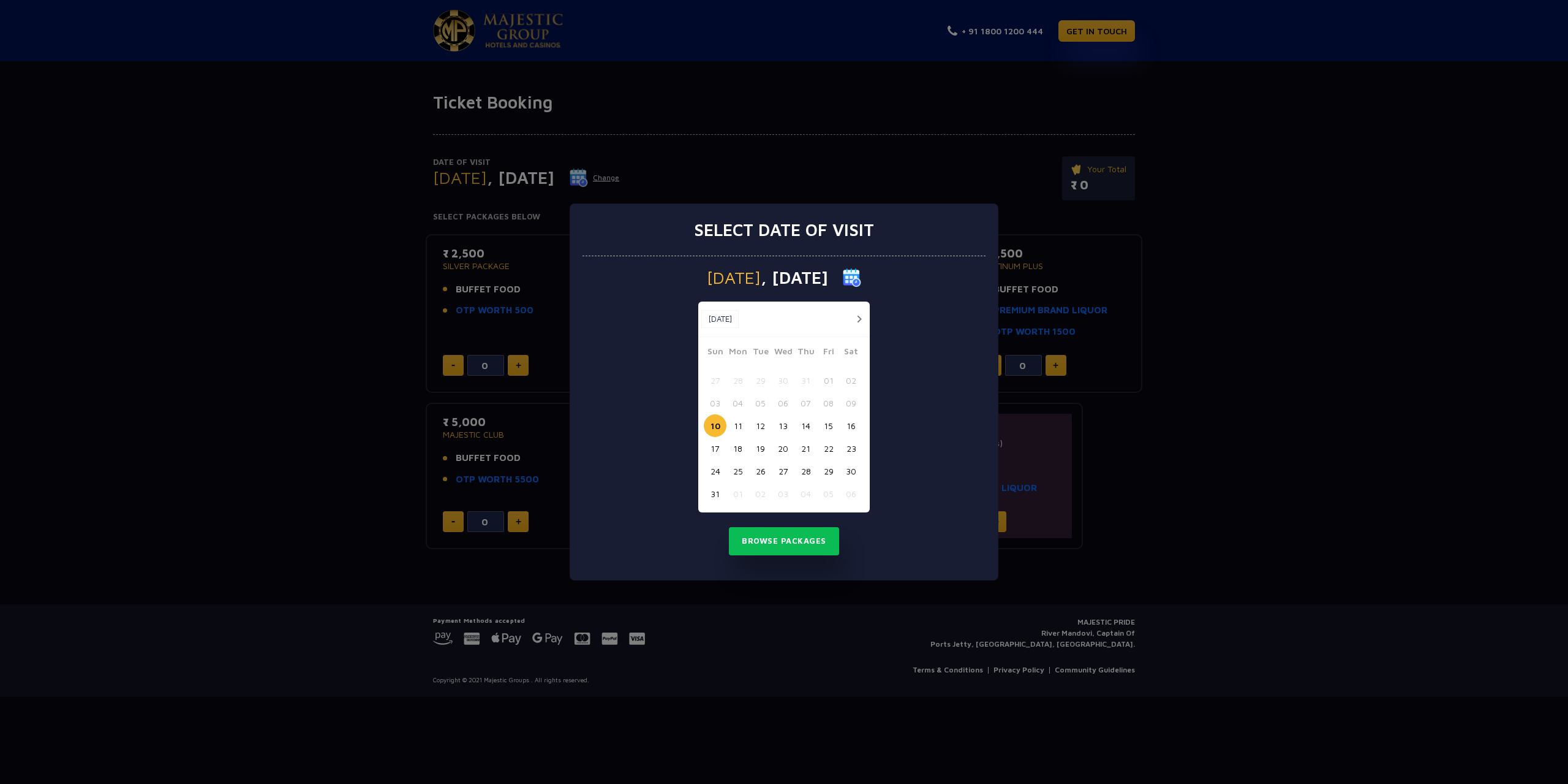
click at [822, 429] on button "15" at bounding box center [828, 426] width 23 height 23
click at [801, 528] on button "Browse Packages" at bounding box center [784, 541] width 110 height 28
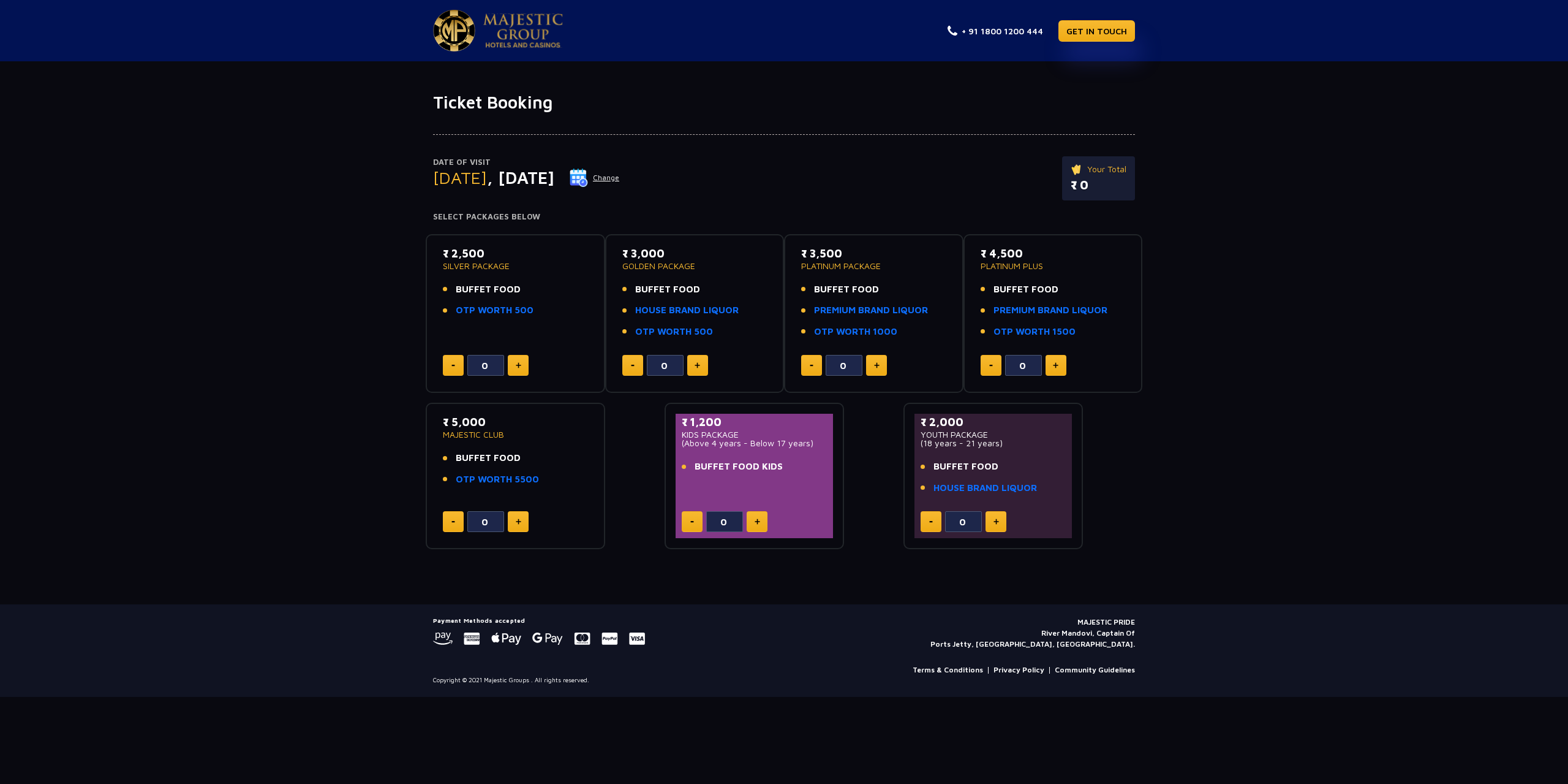
click at [998, 516] on button at bounding box center [995, 521] width 21 height 21
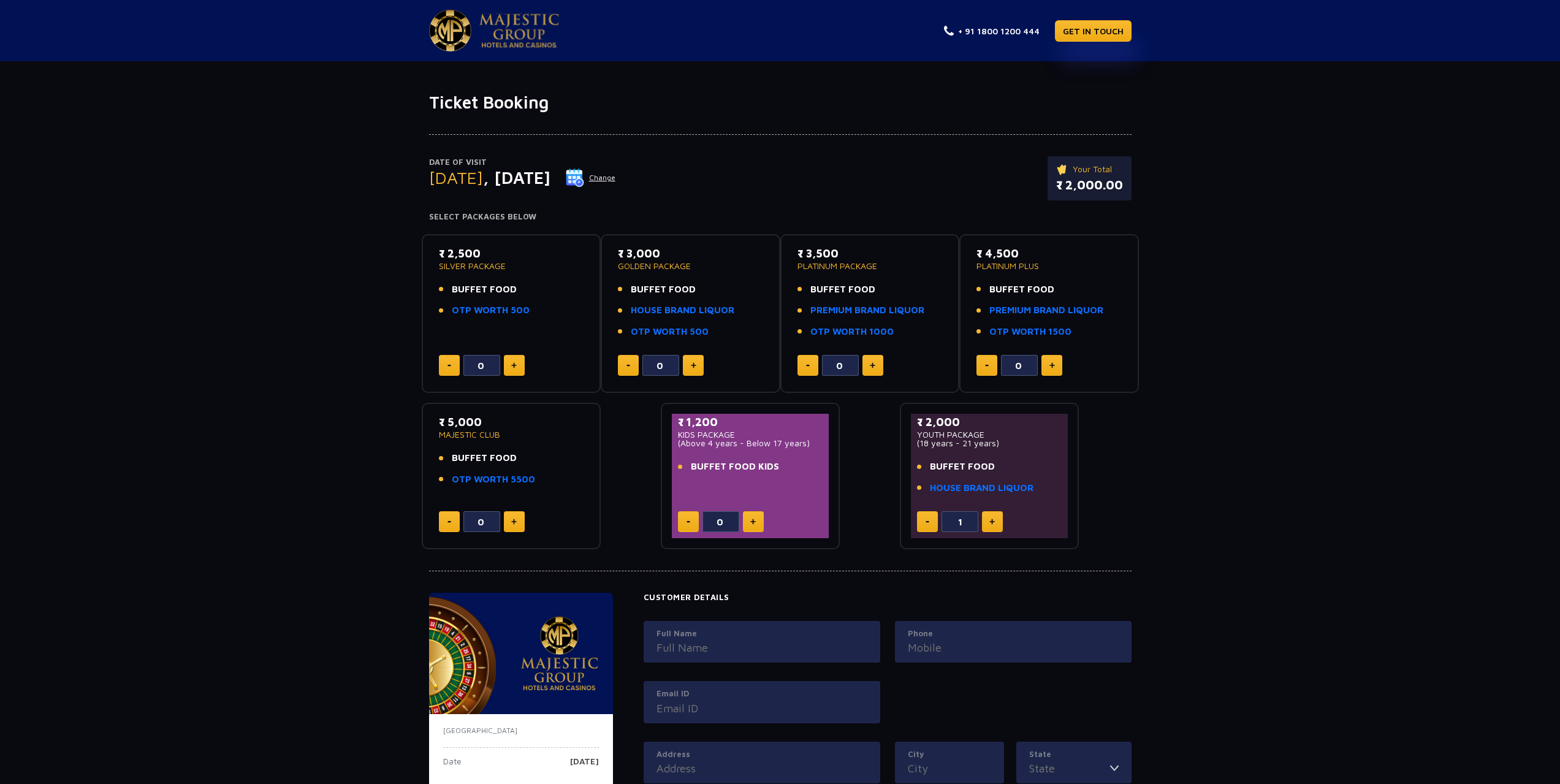
click at [925, 518] on button at bounding box center [927, 521] width 21 height 21
type input "0"
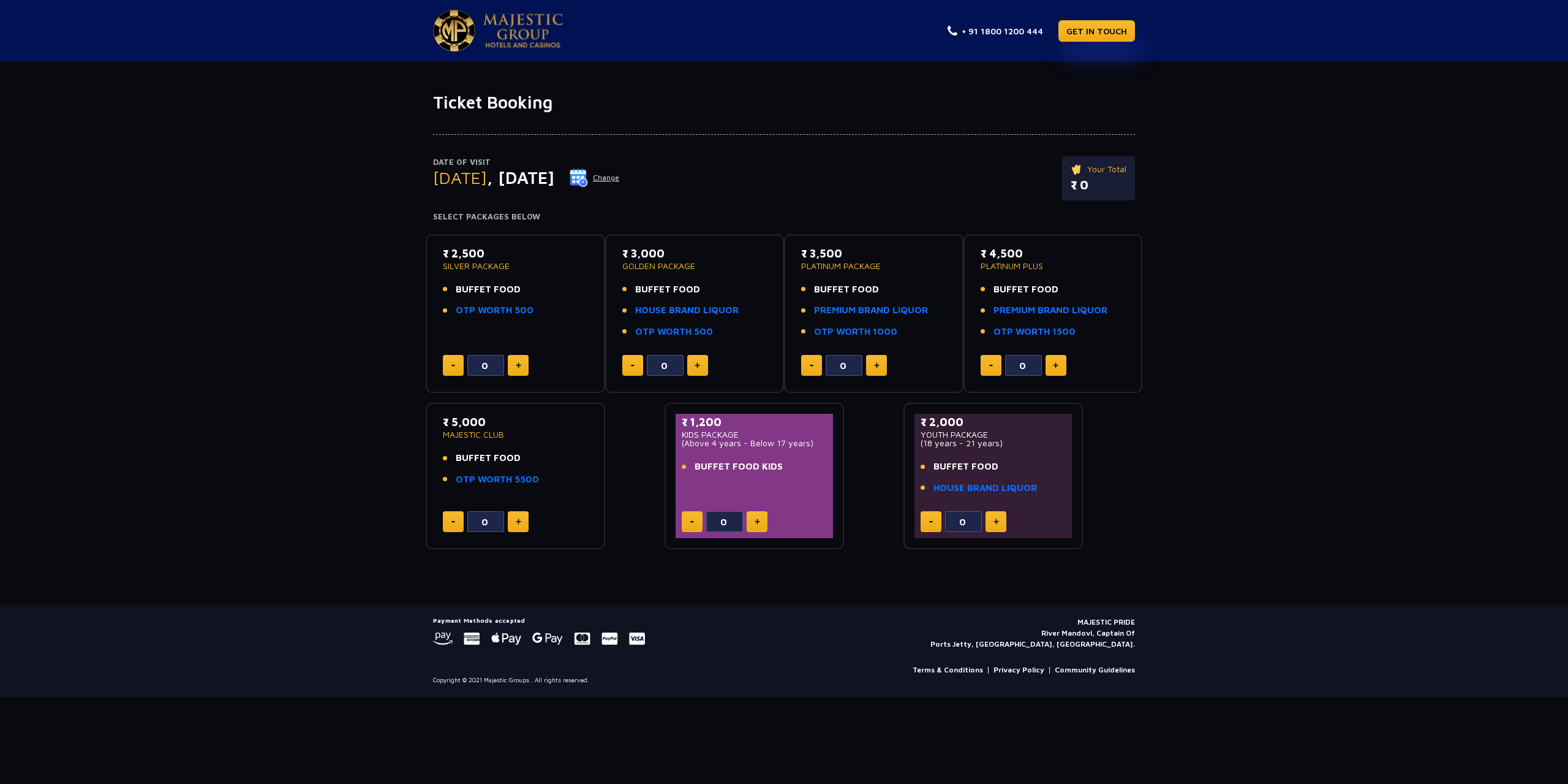
click at [517, 358] on button at bounding box center [517, 365] width 21 height 21
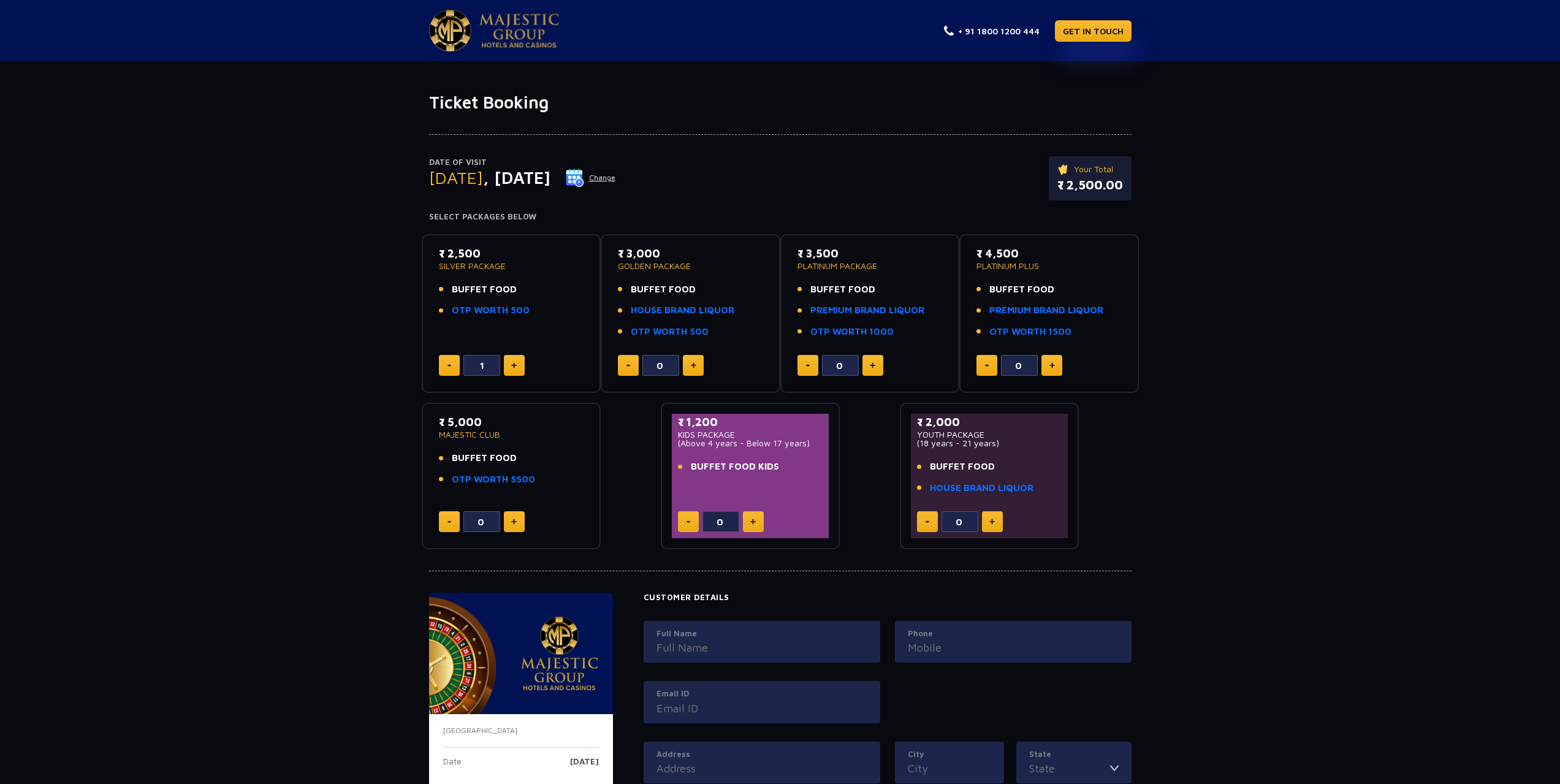
click at [519, 356] on button at bounding box center [514, 365] width 21 height 21
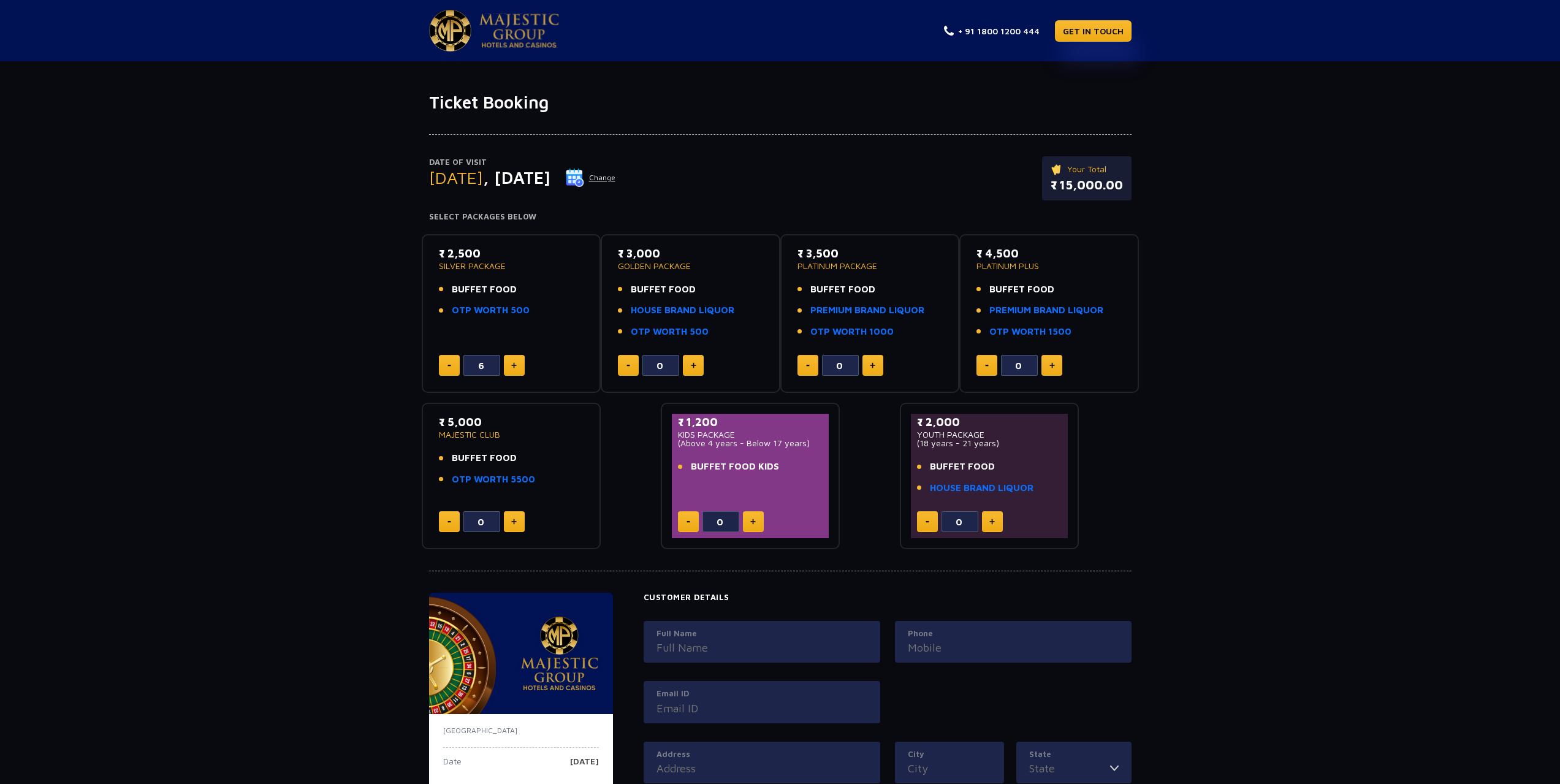
click at [519, 356] on button at bounding box center [514, 365] width 21 height 21
click at [446, 366] on button at bounding box center [448, 365] width 21 height 21
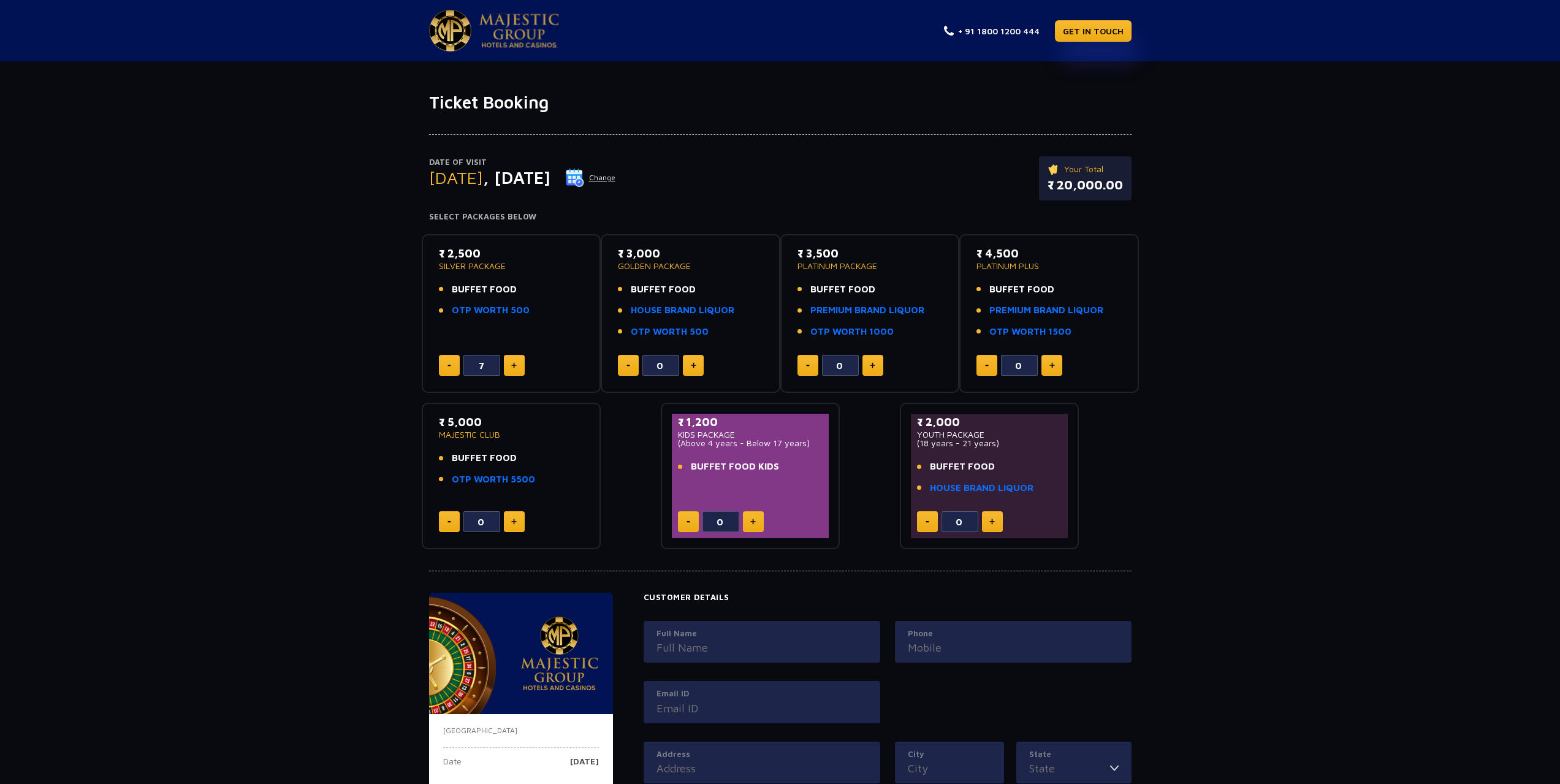
click at [446, 366] on button at bounding box center [448, 365] width 21 height 21
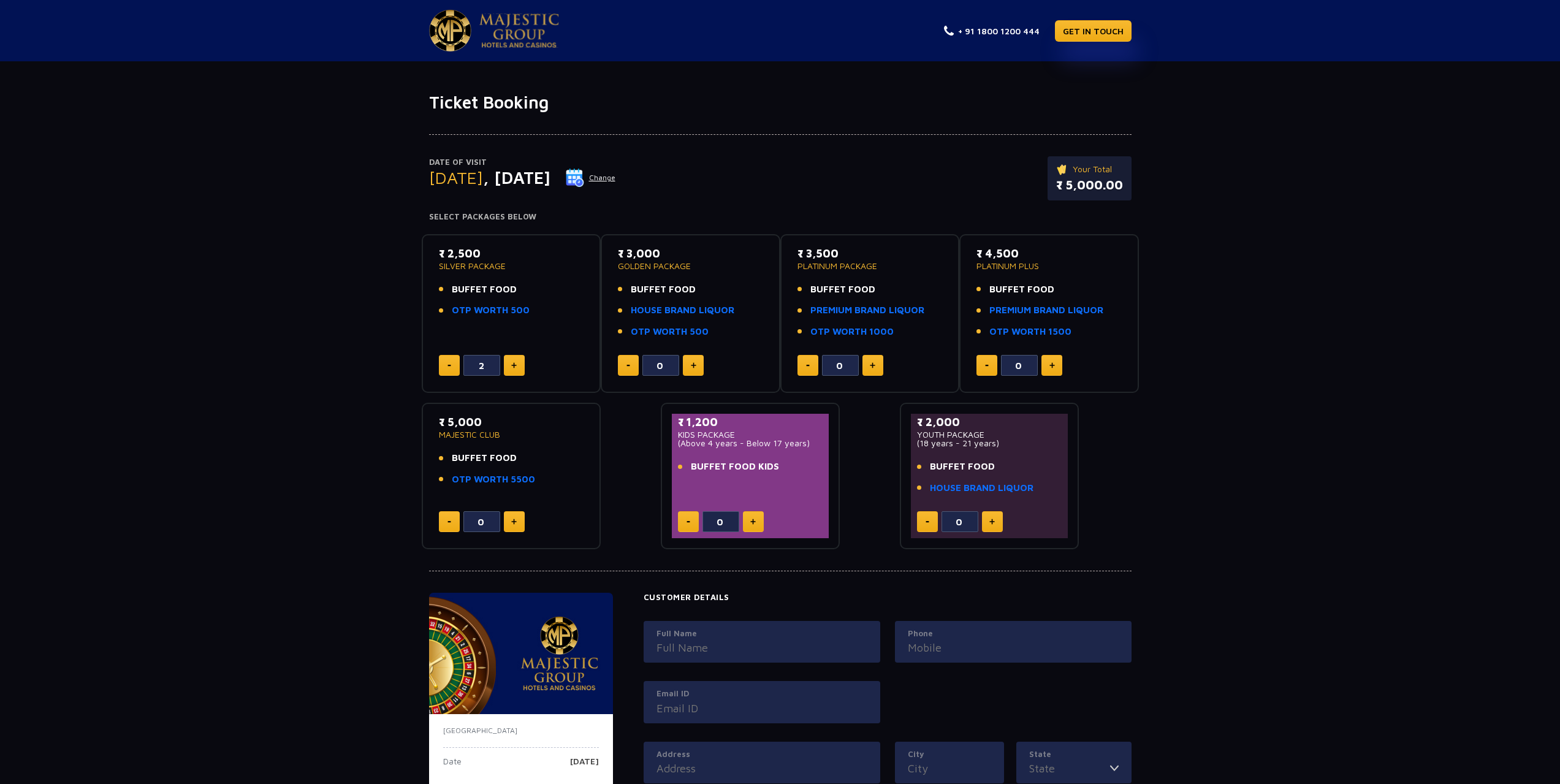
click at [446, 366] on button at bounding box center [448, 365] width 21 height 21
type input "1"
click at [584, 174] on img at bounding box center [575, 178] width 18 height 18
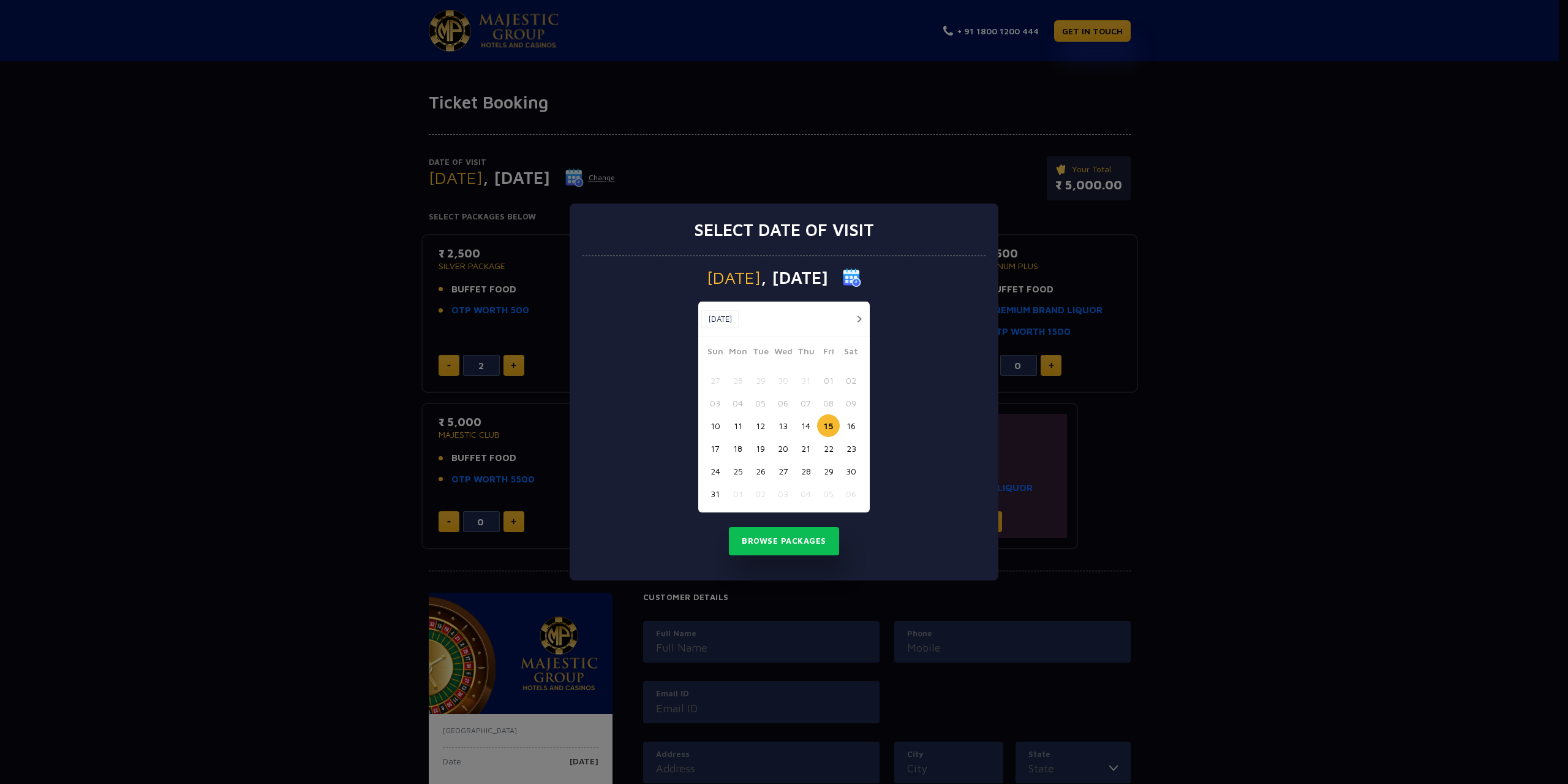
click at [738, 443] on button "18" at bounding box center [738, 448] width 23 height 23
click at [762, 529] on button "Browse Packages" at bounding box center [784, 541] width 110 height 28
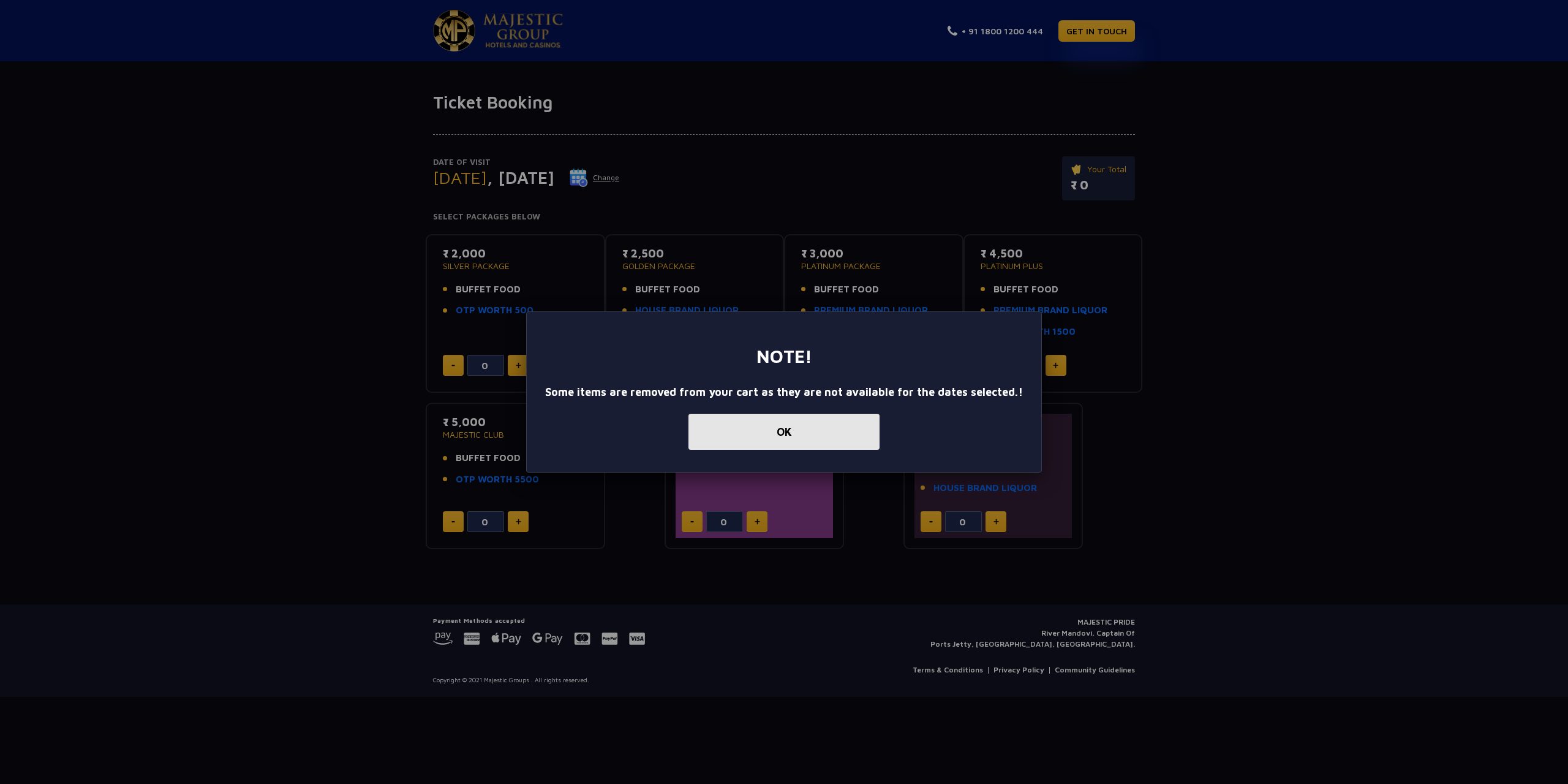
click at [766, 434] on button "OK" at bounding box center [784, 431] width 191 height 36
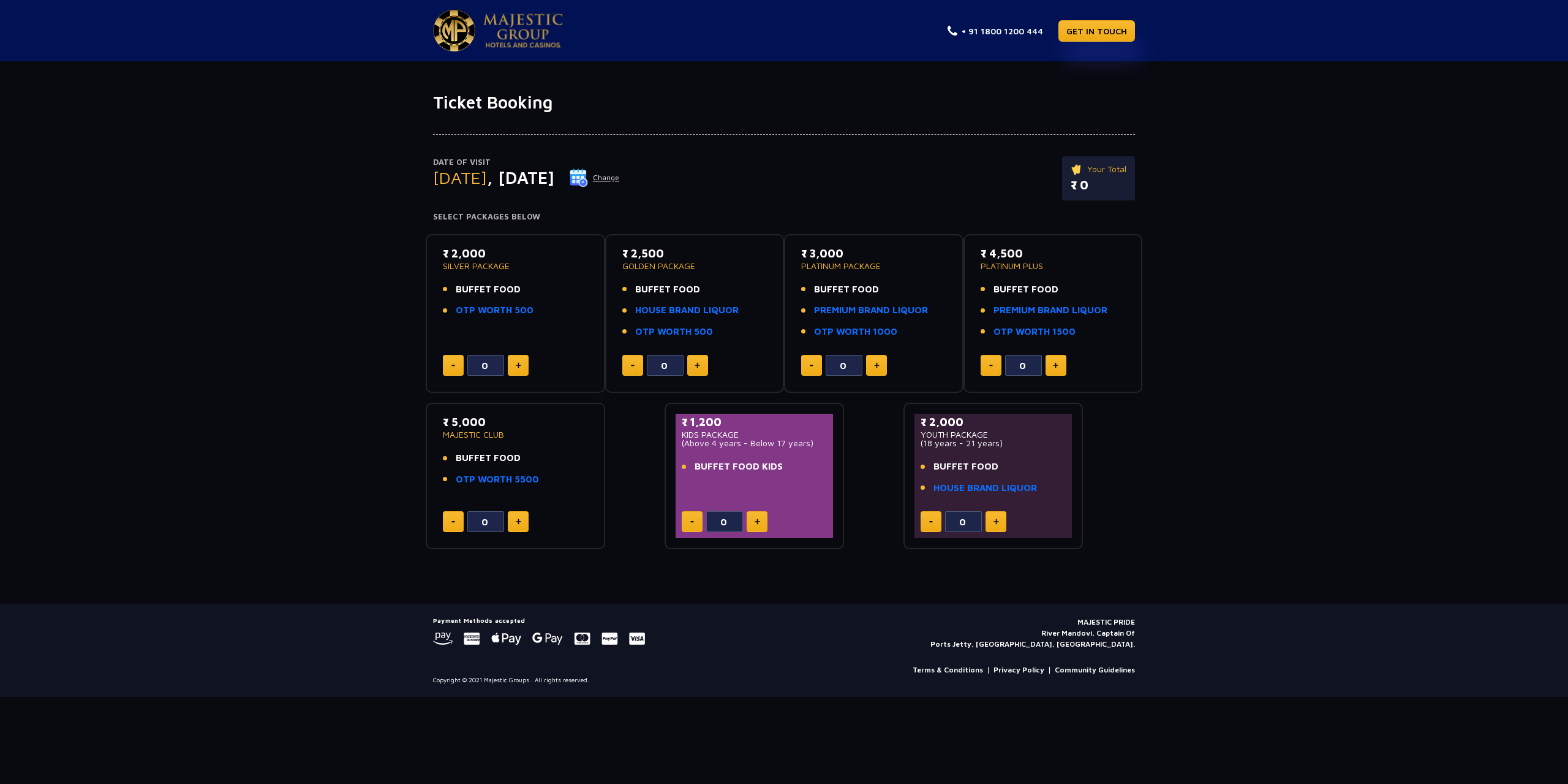
click at [1127, 643] on p "MAJESTIC PRIDE River Mandovi, Captain Of Ports Jetty, [GEOGRAPHIC_DATA], [GEOGR…" at bounding box center [1032, 632] width 205 height 33
drag, startPoint x: 1127, startPoint y: 643, endPoint x: 1055, endPoint y: 633, distance: 72.7
click at [1055, 633] on p "MAJESTIC PRIDE River Mandovi, Captain Of Ports Jetty, [GEOGRAPHIC_DATA], [GEOGR…" at bounding box center [1032, 632] width 205 height 33
copy p "River Mandovi, Captain Of Ports Jetty, [GEOGRAPHIC_DATA], [GEOGRAPHIC_DATA]"
click at [588, 179] on img at bounding box center [579, 178] width 18 height 18
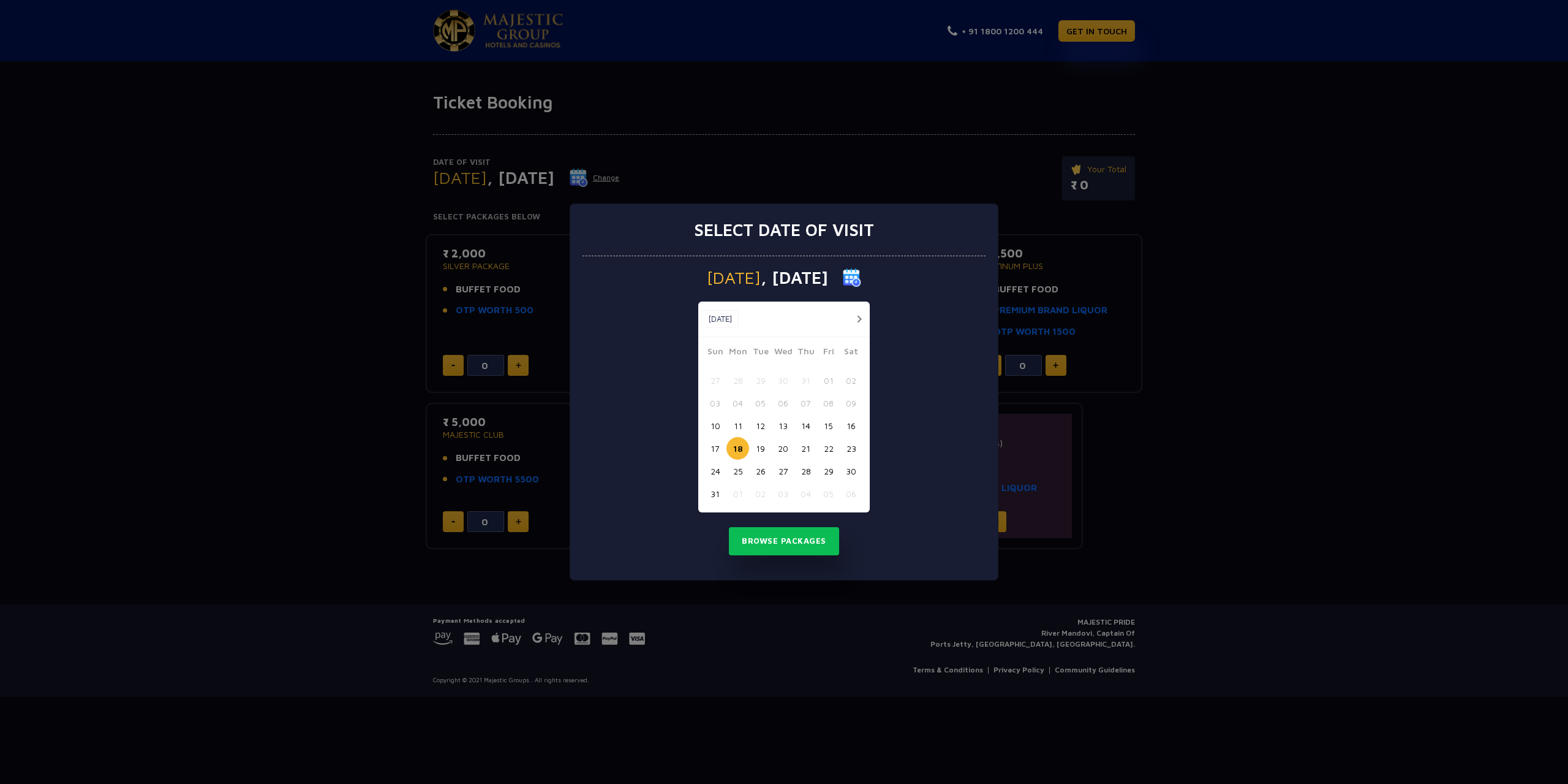
click at [1177, 378] on div "Select date of visit [DATE] [DATE] [DATE] Sun Mon Tue Wed Thu Fri Sat 27 28 29 …" at bounding box center [784, 392] width 1568 height 784
